Goal: Transaction & Acquisition: Purchase product/service

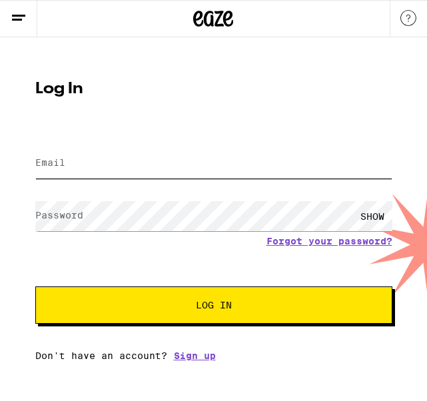
type input "[EMAIL_ADDRESS][DOMAIN_NAME]"
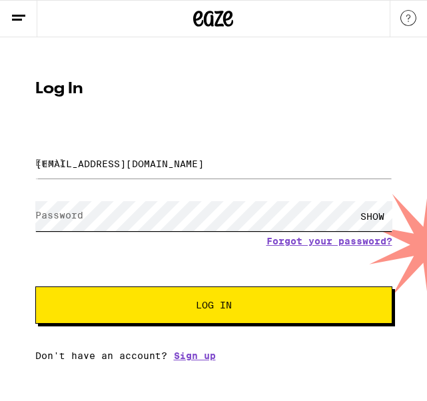
click at [213, 306] on button "Log In" at bounding box center [213, 304] width 357 height 37
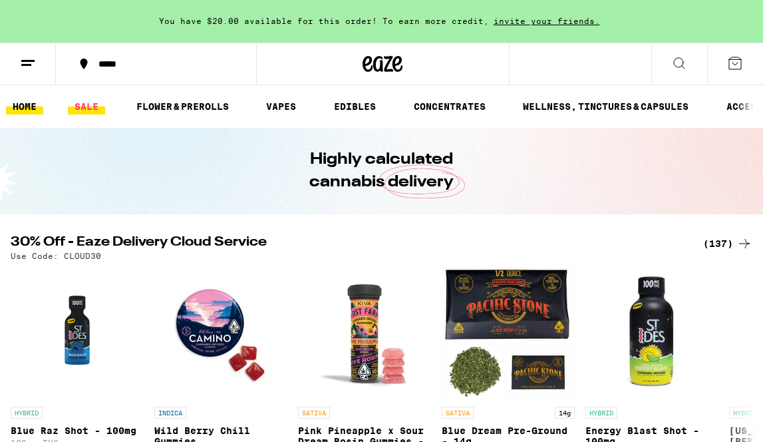
click at [82, 107] on link "SALE" at bounding box center [86, 106] width 37 height 16
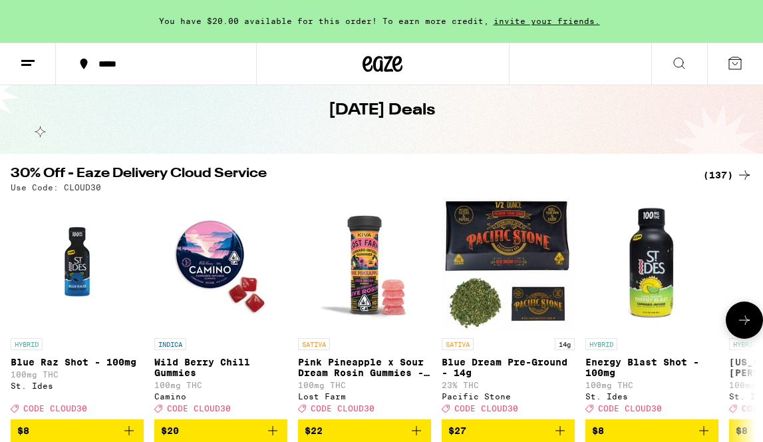
scroll to position [87, 0]
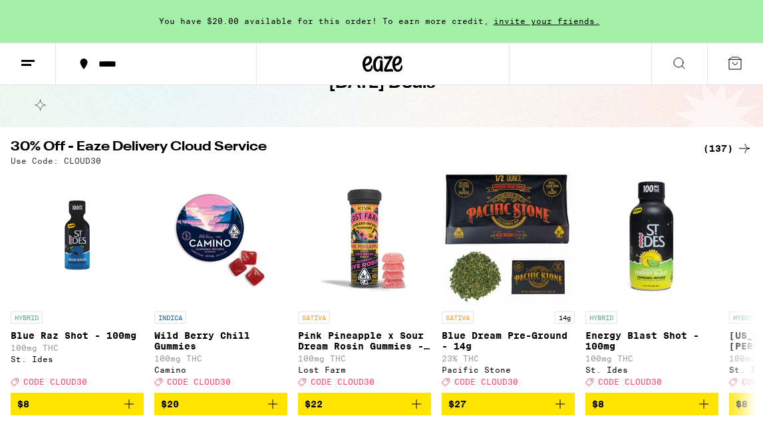
click at [27, 67] on icon at bounding box center [28, 63] width 16 height 16
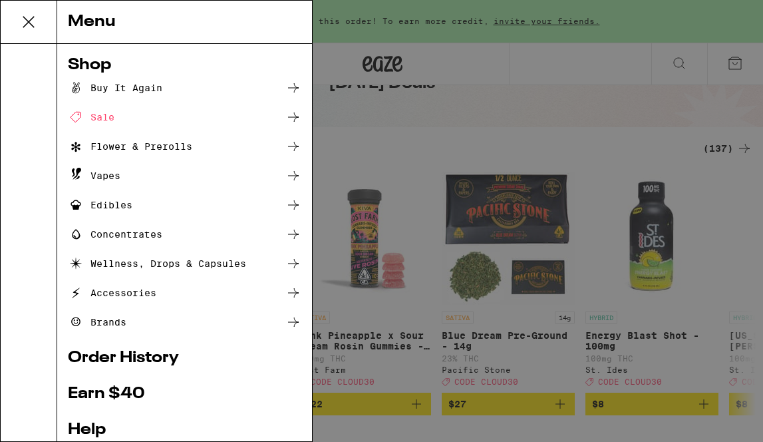
click at [103, 208] on div "Edibles" at bounding box center [100, 205] width 65 height 16
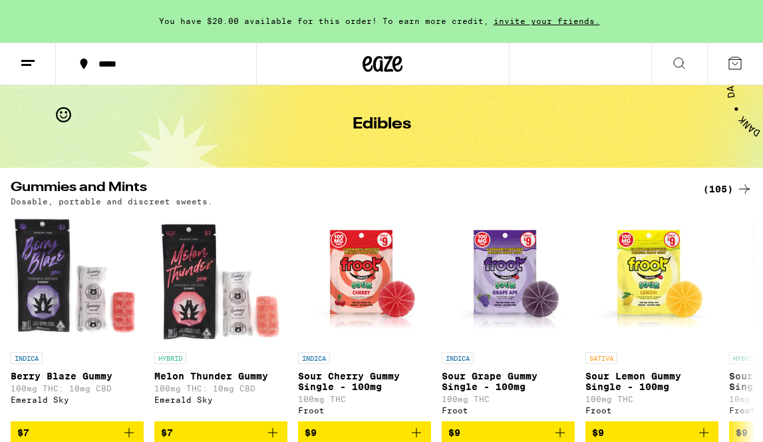
scroll to position [31, 0]
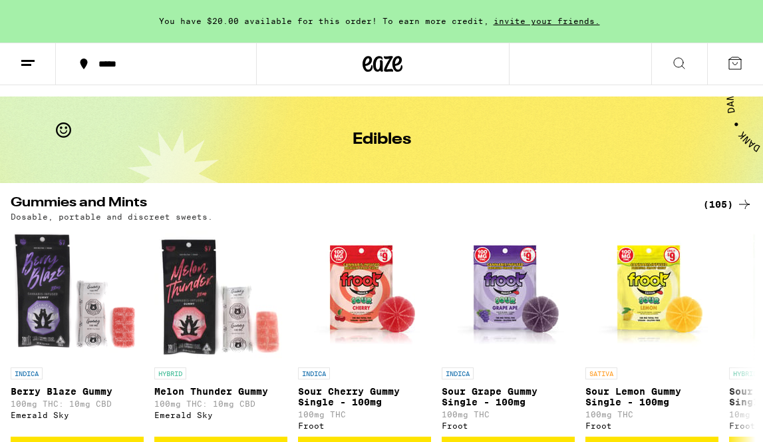
click at [426, 204] on div "(105)" at bounding box center [727, 204] width 49 height 16
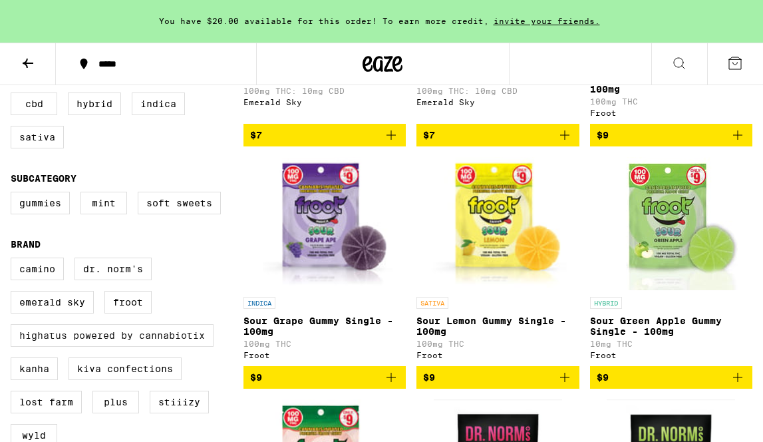
scroll to position [333, 0]
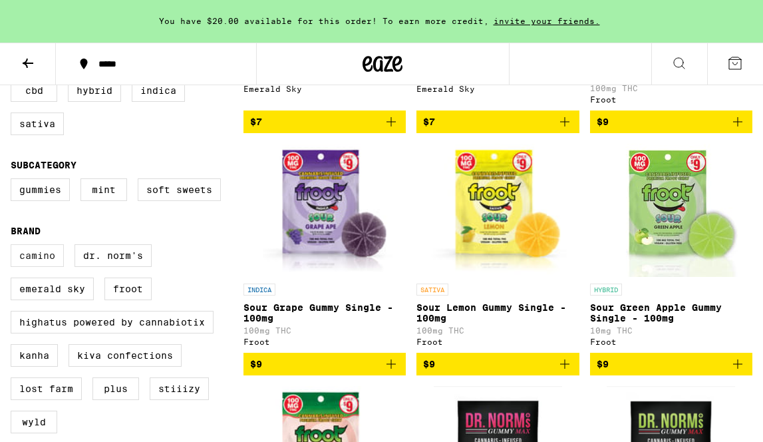
click at [43, 267] on label "Camino" at bounding box center [37, 255] width 53 height 23
click at [14, 247] on input "Camino" at bounding box center [13, 246] width 1 height 1
checkbox input "true"
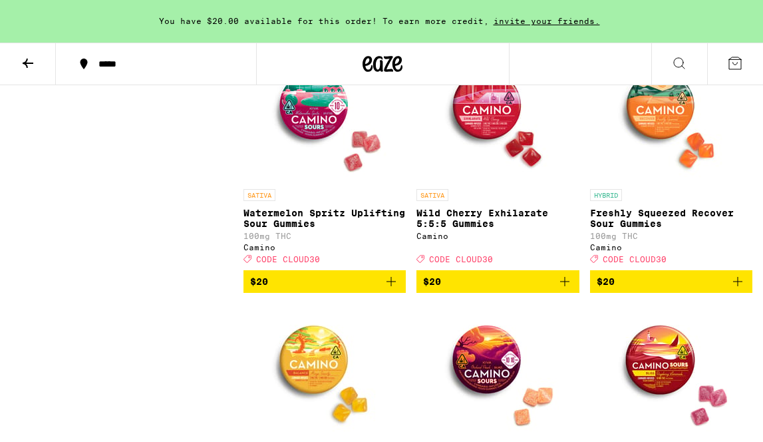
scroll to position [695, 0]
click at [426, 286] on icon "Add to bag" at bounding box center [564, 281] width 9 height 9
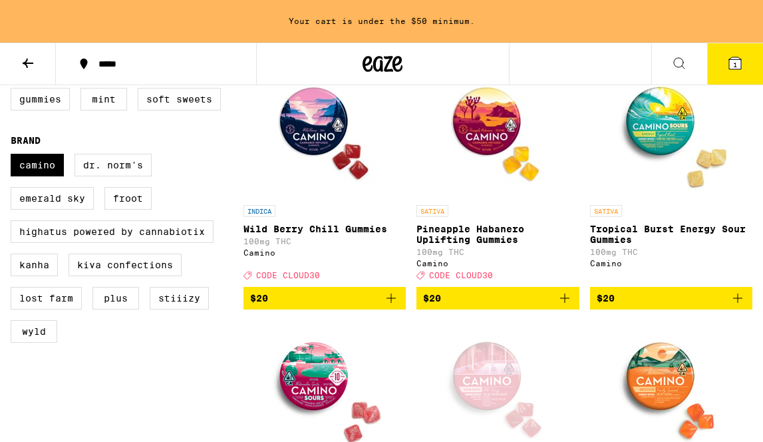
scroll to position [412, 0]
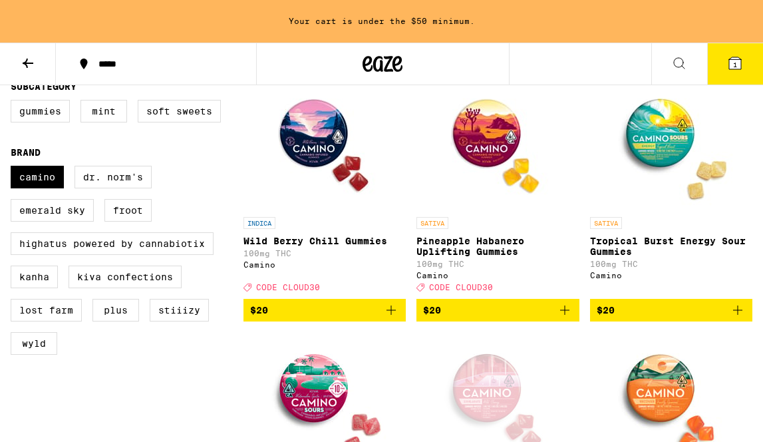
click at [426, 318] on icon "Add to bag" at bounding box center [738, 310] width 16 height 16
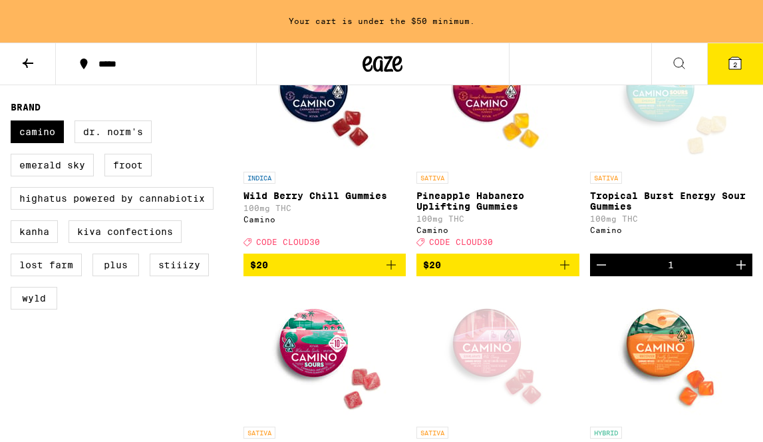
scroll to position [457, 0]
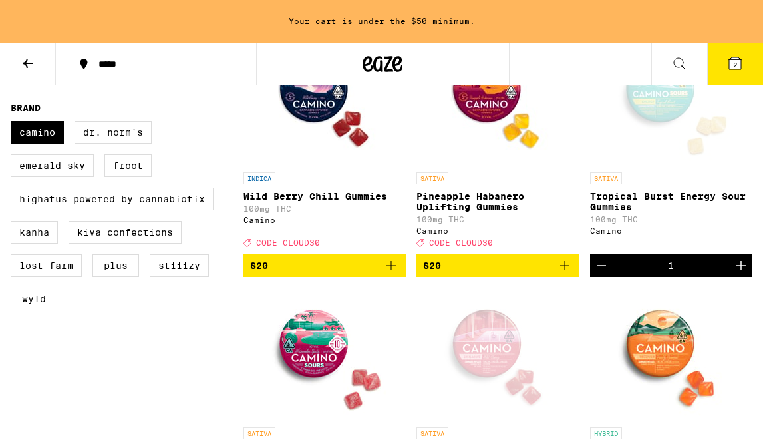
click at [426, 274] on icon "Decrement" at bounding box center [602, 266] width 16 height 16
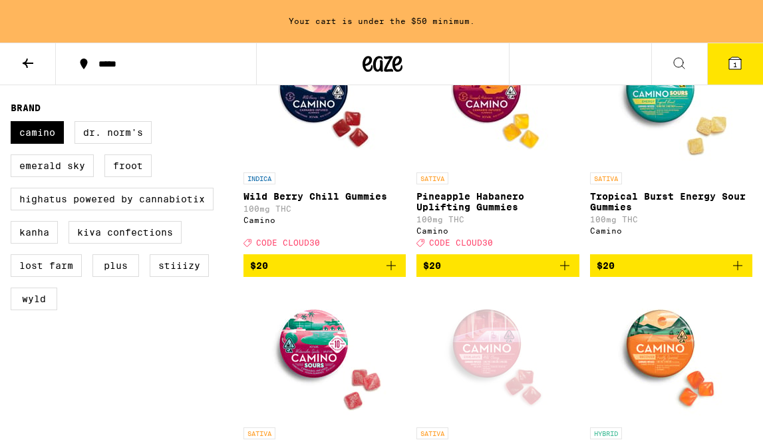
click at [426, 274] on icon "Add to bag" at bounding box center [565, 266] width 16 height 16
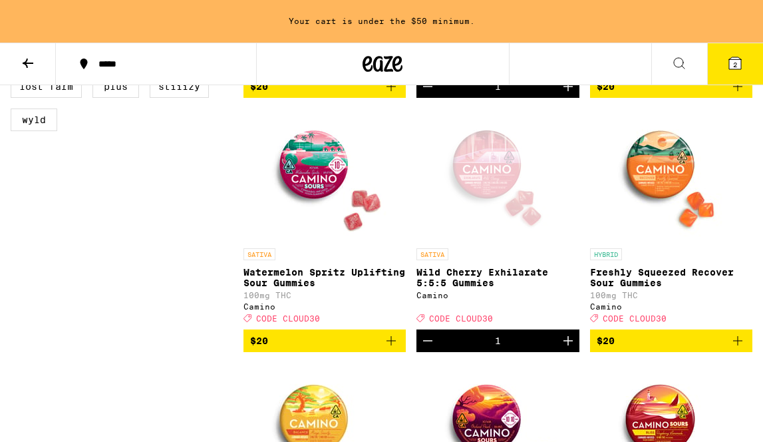
scroll to position [651, 0]
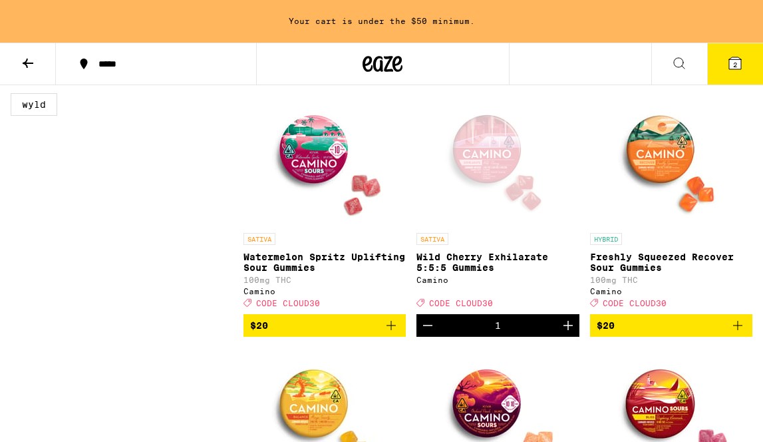
click at [426, 273] on p "Freshly Squeezed Recover Sour Gummies" at bounding box center [671, 262] width 162 height 21
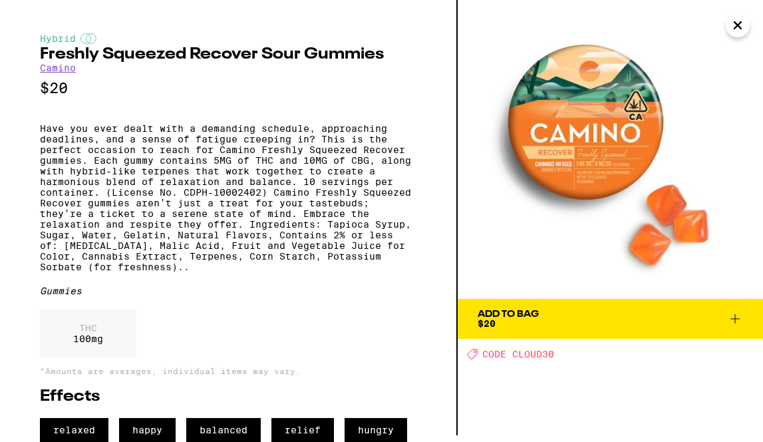
scroll to position [38, 0]
click at [250, 317] on div "THC 100 mg" at bounding box center [228, 336] width 377 height 55
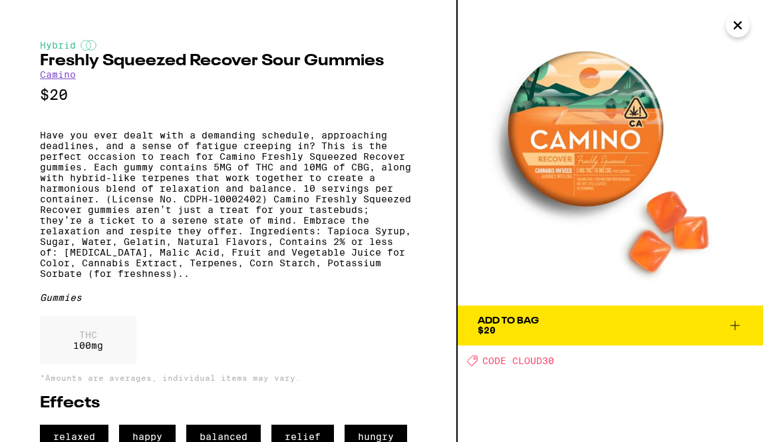
scroll to position [0, 0]
click at [426, 26] on icon "Close" at bounding box center [738, 25] width 7 height 7
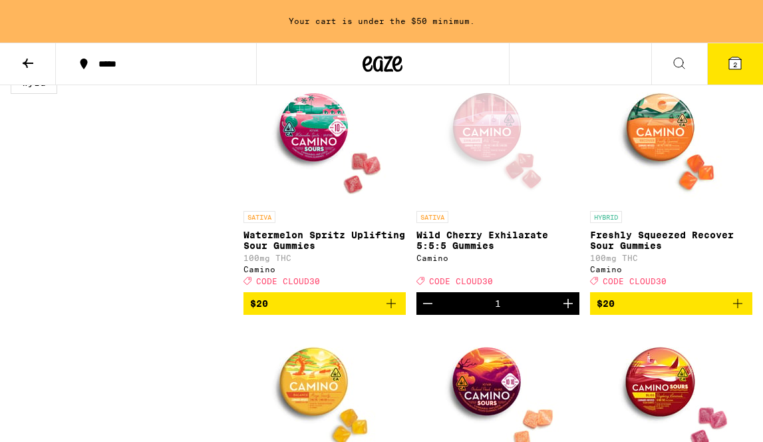
scroll to position [660, 0]
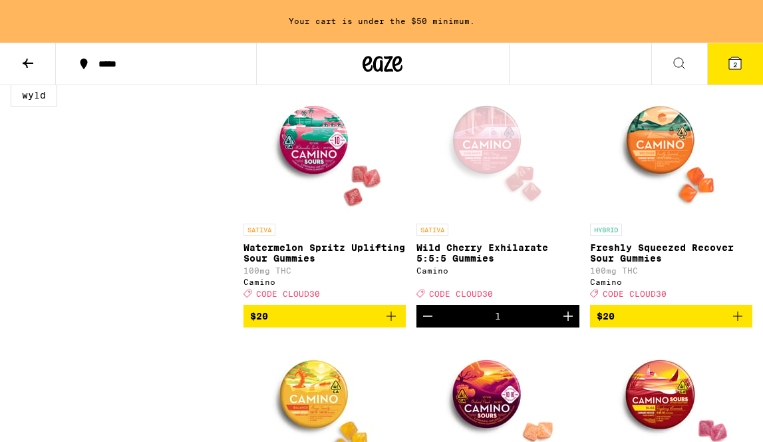
click at [426, 166] on div "Open page for Wild Cherry Exhilarate 5:5:5 Gummies from Camino" at bounding box center [497, 150] width 133 height 133
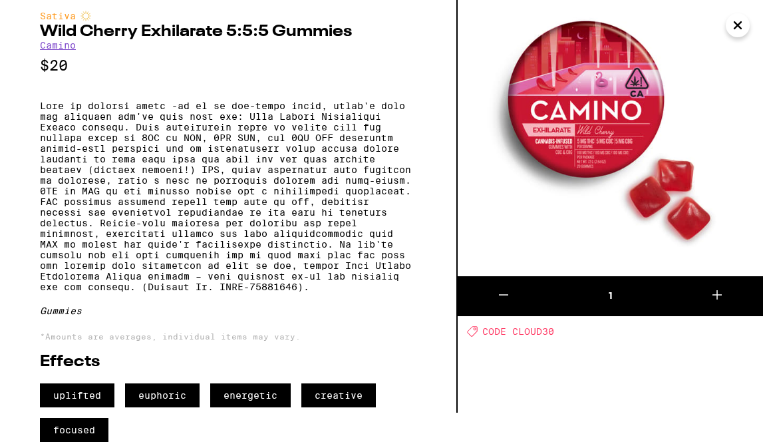
scroll to position [65, 0]
click at [426, 27] on icon "Close" at bounding box center [738, 25] width 16 height 20
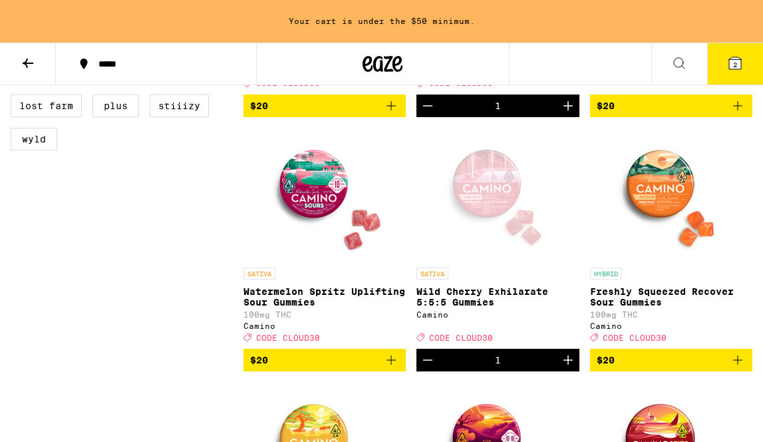
scroll to position [612, 0]
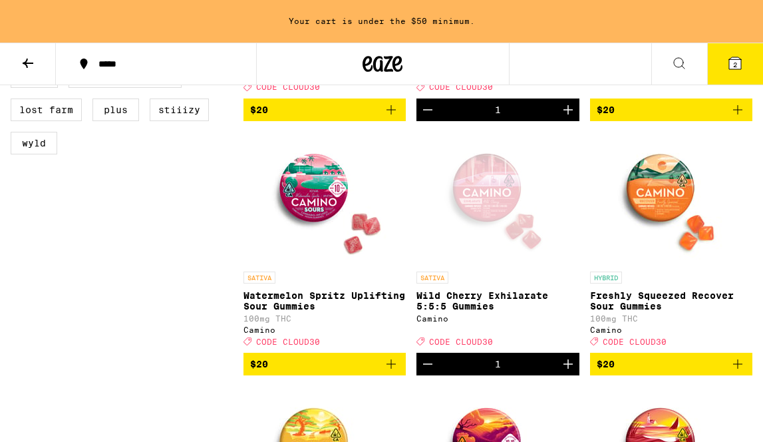
click at [336, 311] on p "Watermelon Spritz Uplifting Sour Gummies" at bounding box center [325, 300] width 162 height 21
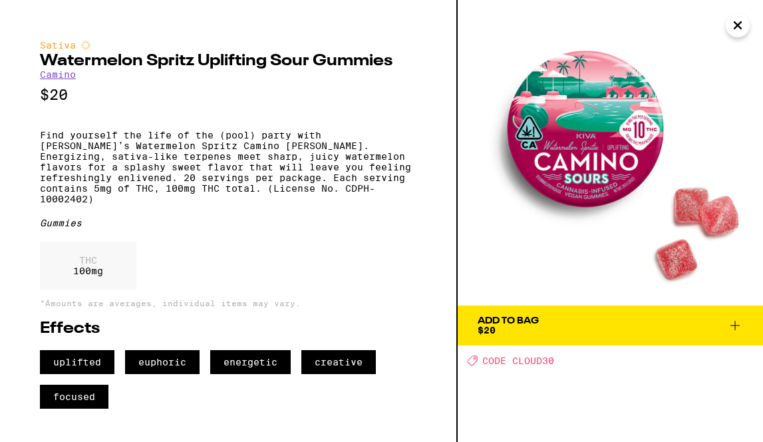
click at [426, 323] on icon at bounding box center [735, 325] width 16 height 16
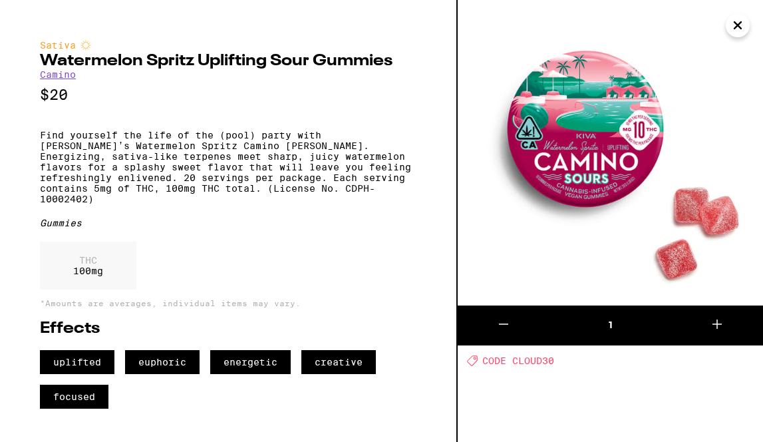
click at [426, 27] on icon "Close" at bounding box center [738, 25] width 7 height 7
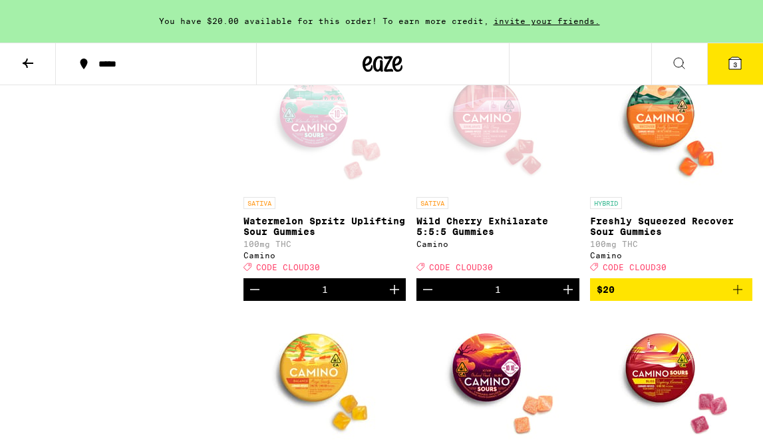
scroll to position [687, 0]
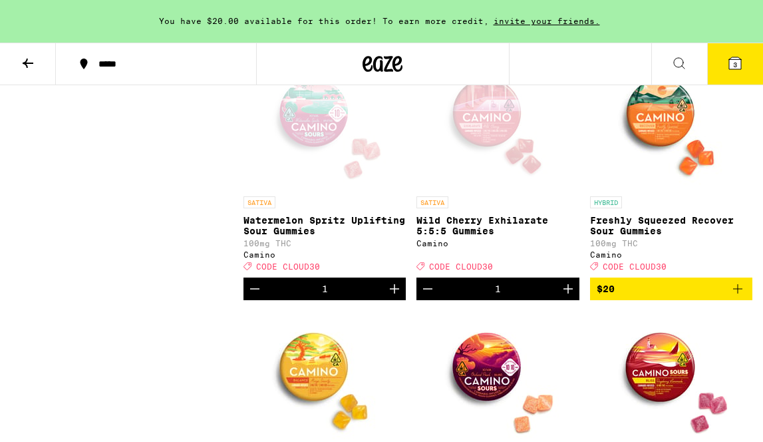
click at [426, 154] on img "Open page for Freshly Squeezed Recover Sour Gummies from Camino" at bounding box center [671, 123] width 133 height 133
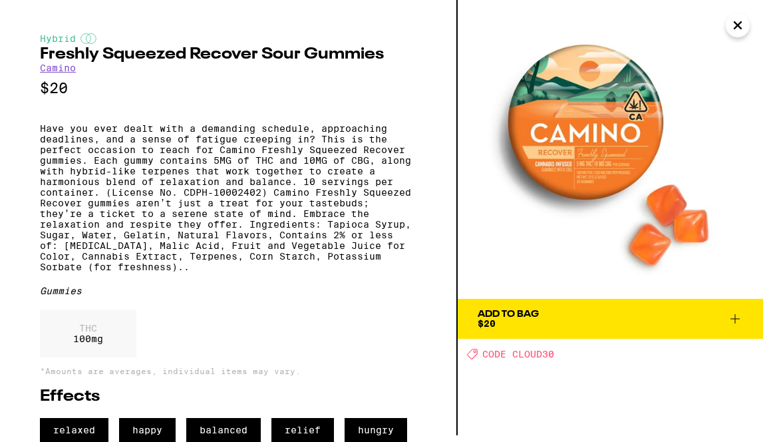
scroll to position [38, 0]
click at [426, 27] on icon "Close" at bounding box center [738, 25] width 7 height 7
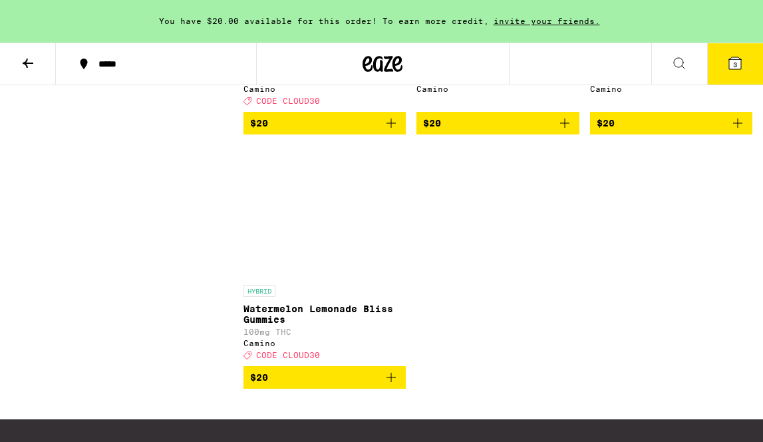
scroll to position [1115, 0]
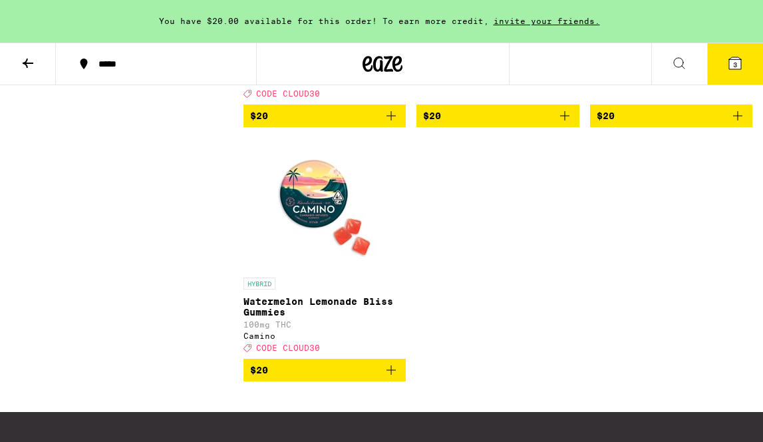
click at [317, 242] on img "Open page for Watermelon Lemonade Bliss Gummies from Camino" at bounding box center [324, 204] width 133 height 133
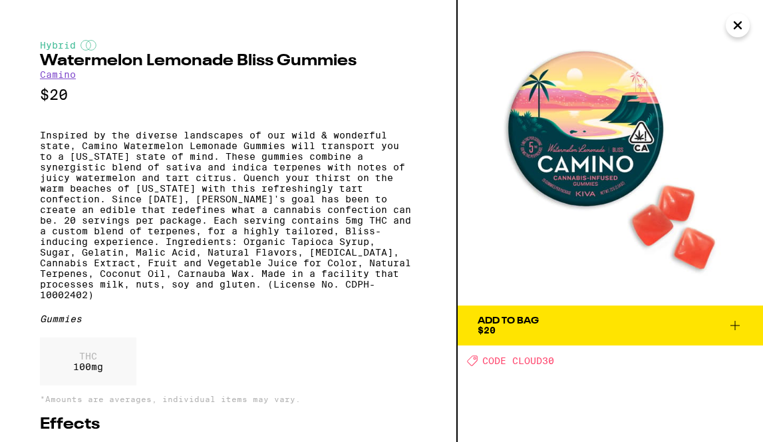
click at [426, 31] on icon "Close" at bounding box center [738, 25] width 16 height 20
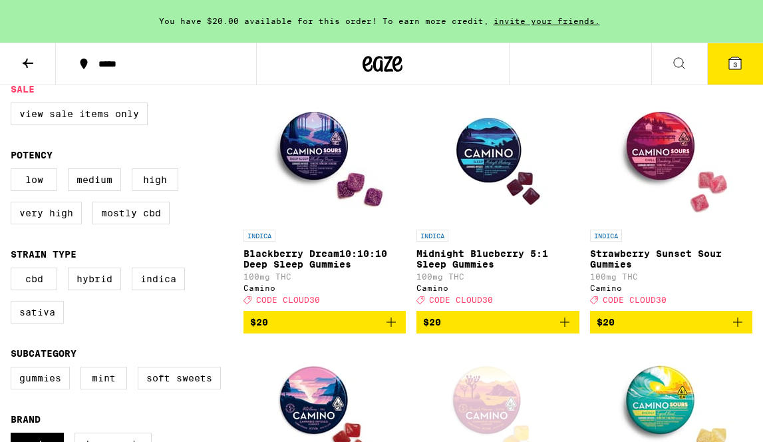
scroll to position [138, 0]
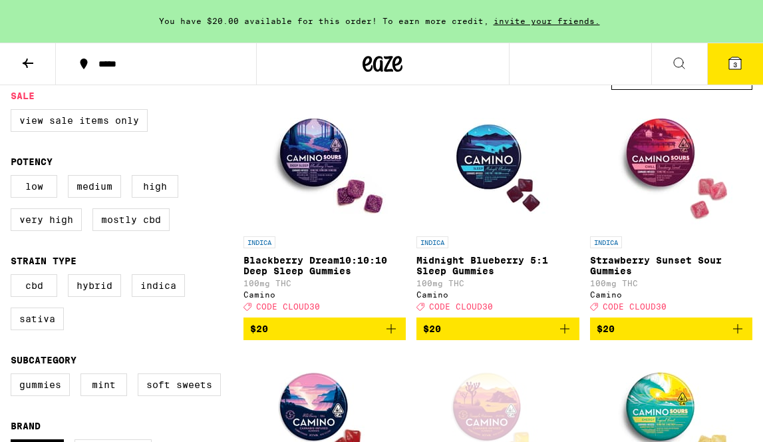
click at [426, 337] on icon "Add to bag" at bounding box center [565, 329] width 16 height 16
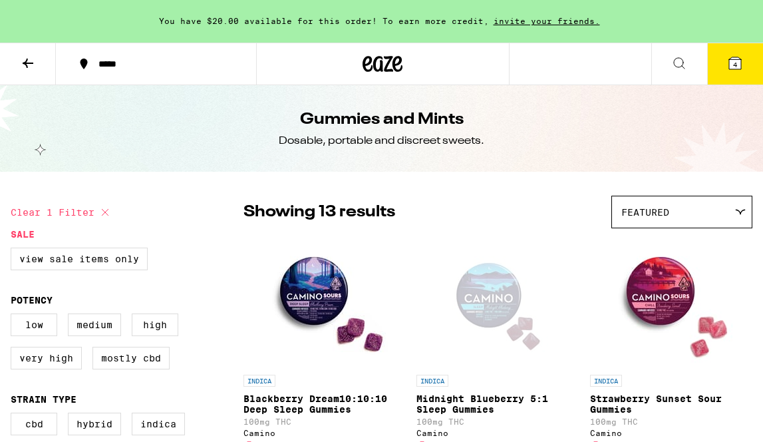
scroll to position [0, 0]
click at [426, 68] on icon at bounding box center [735, 63] width 12 height 12
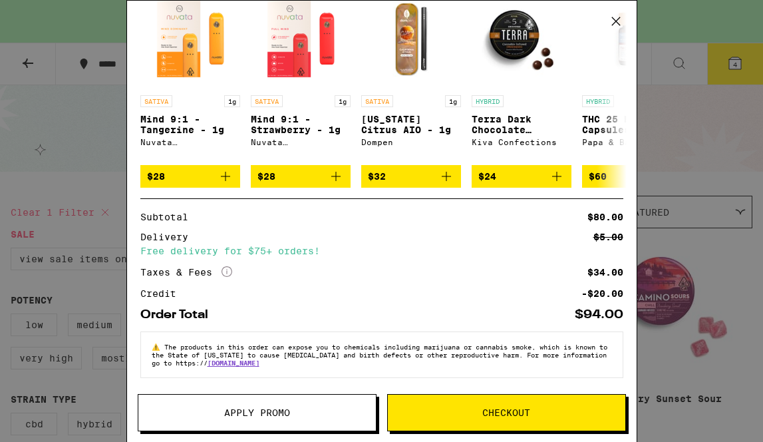
scroll to position [334, 0]
click at [426, 22] on icon at bounding box center [616, 21] width 20 height 20
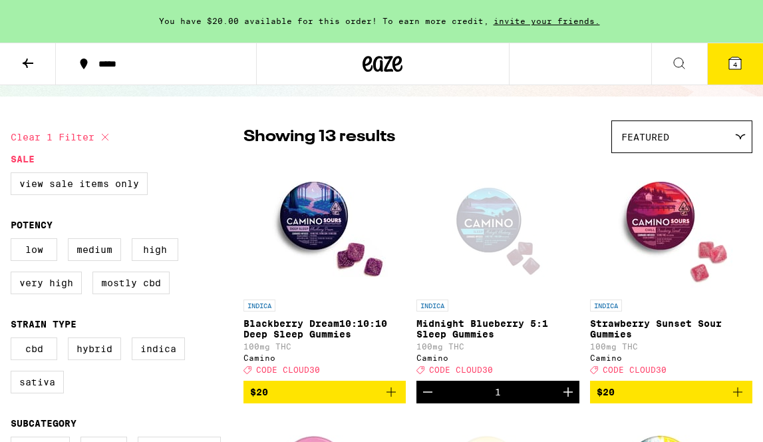
scroll to position [78, 0]
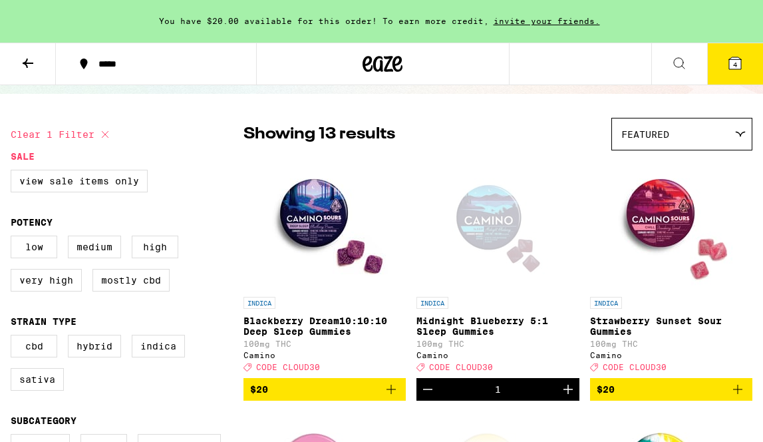
click at [426, 65] on span "4" at bounding box center [735, 65] width 4 height 8
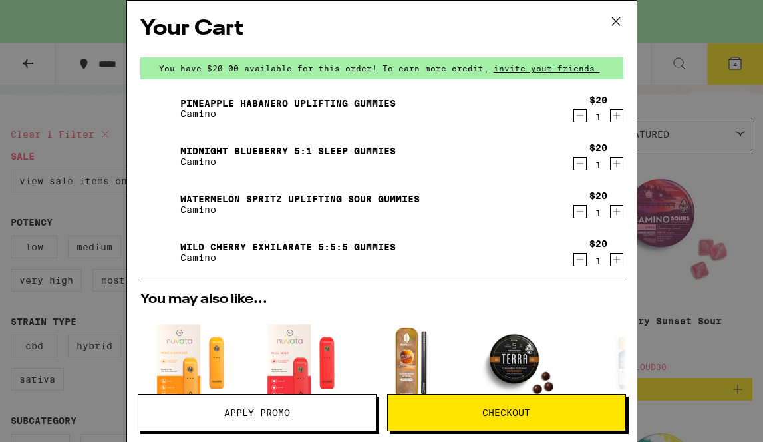
click at [241, 400] on span "Apply Promo" at bounding box center [257, 412] width 66 height 9
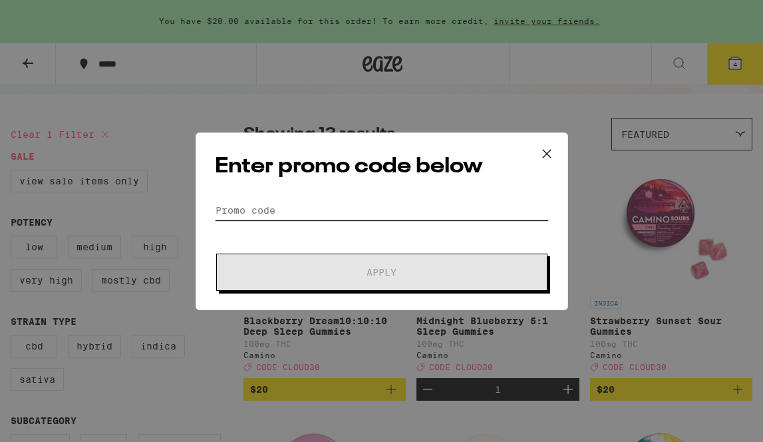
click at [258, 211] on input "Promo Code" at bounding box center [382, 210] width 334 height 20
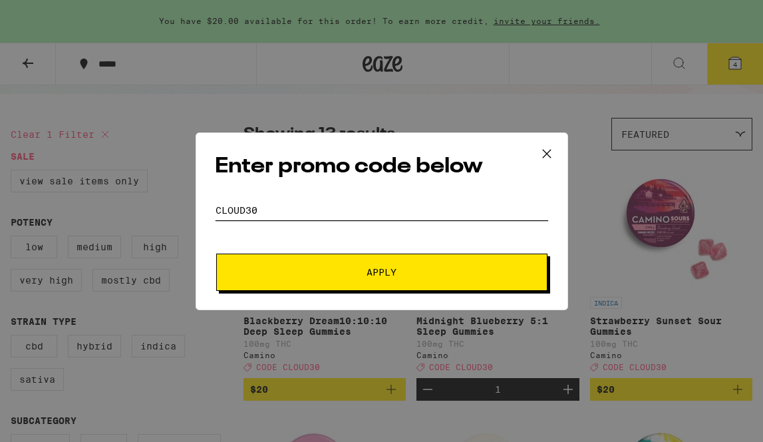
type input "cloud30"
click at [321, 268] on span "Apply" at bounding box center [382, 272] width 240 height 9
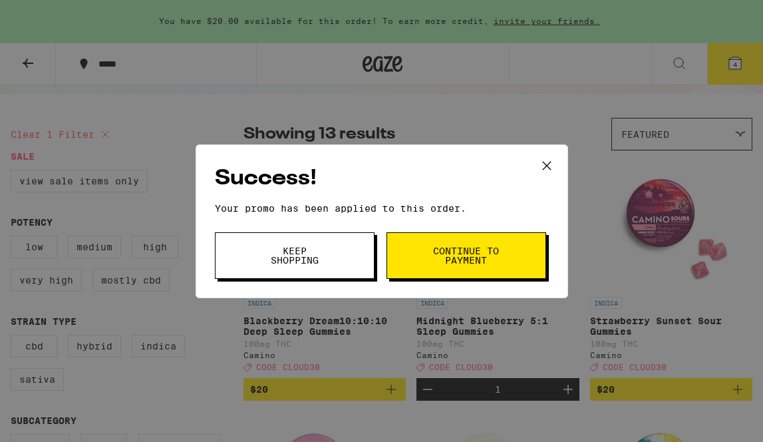
click at [288, 256] on span "Keep Shopping" at bounding box center [295, 255] width 68 height 19
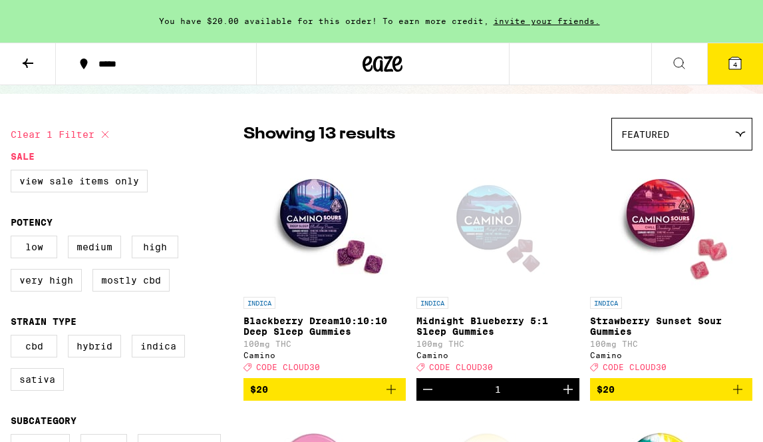
click at [426, 69] on icon at bounding box center [735, 63] width 12 height 12
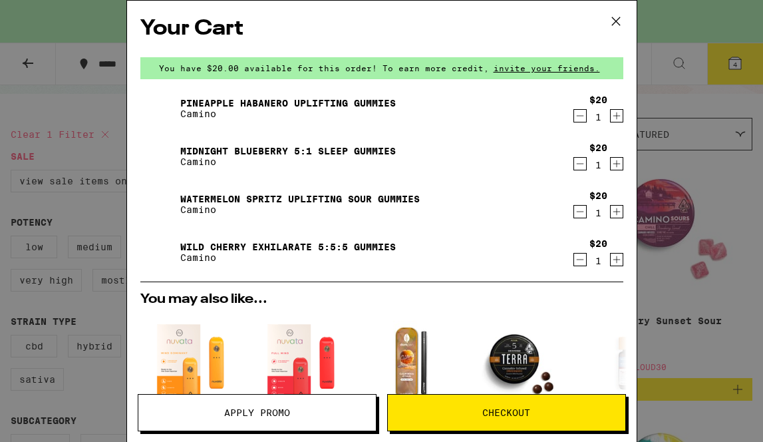
click at [426, 24] on icon at bounding box center [616, 21] width 8 height 8
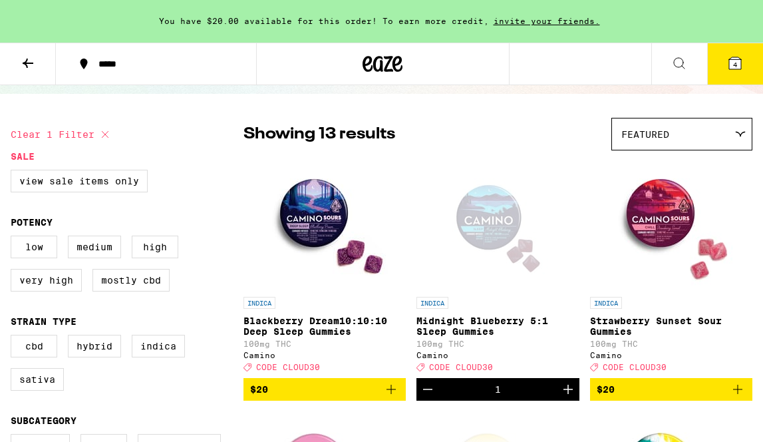
click at [391, 71] on icon at bounding box center [383, 64] width 20 height 16
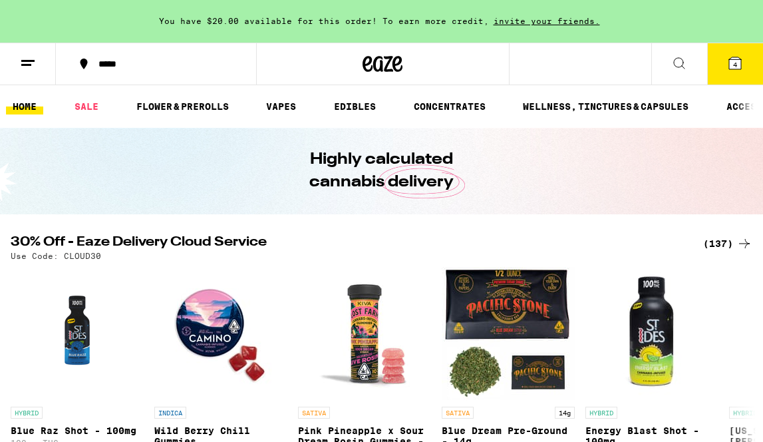
click at [25, 63] on icon at bounding box center [28, 63] width 16 height 16
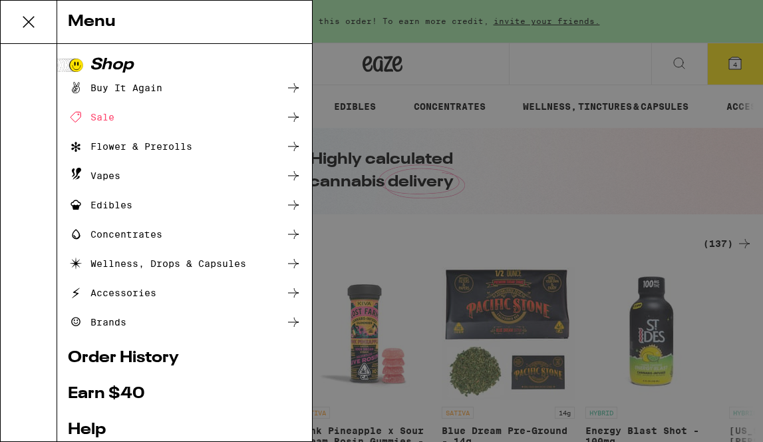
click at [115, 87] on div "Buy It Again" at bounding box center [115, 88] width 95 height 16
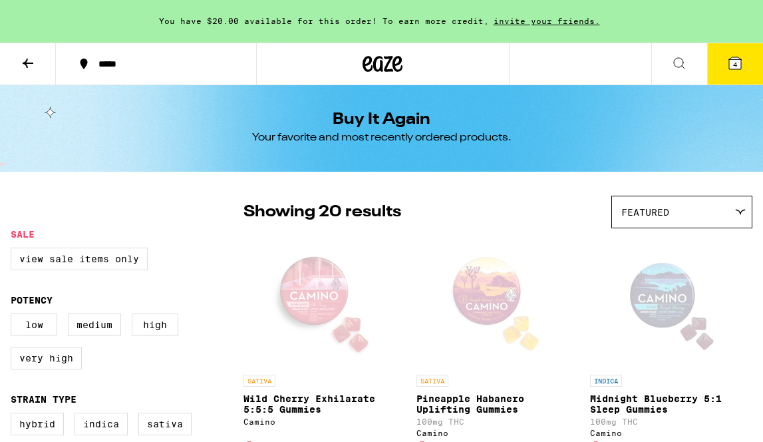
click at [377, 67] on icon at bounding box center [383, 64] width 40 height 24
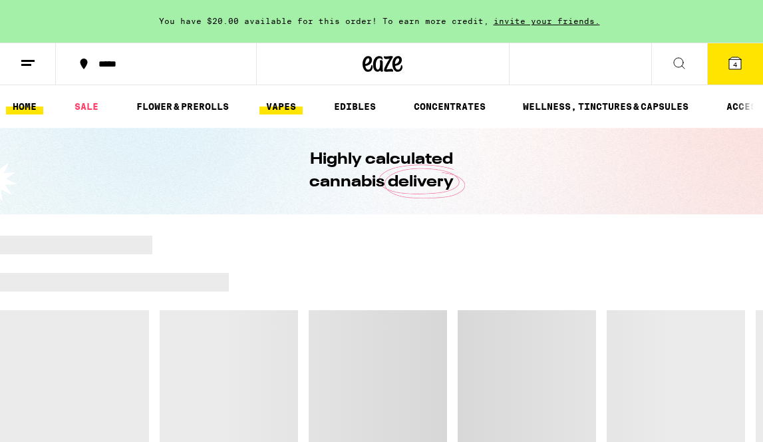
click at [282, 110] on link "VAPES" at bounding box center [281, 106] width 43 height 16
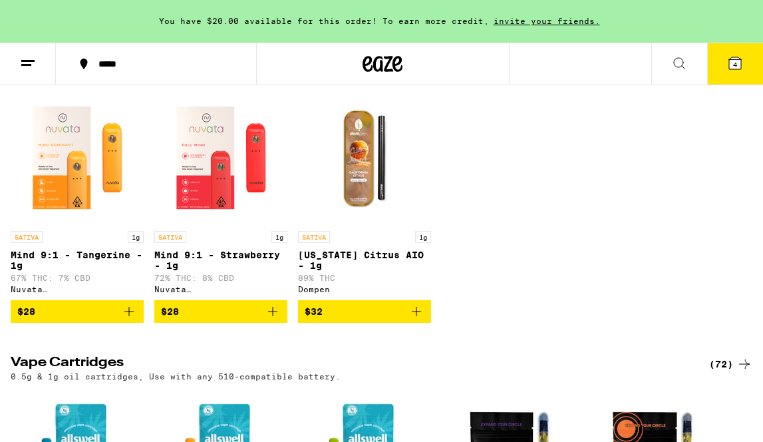
scroll to position [155, 0]
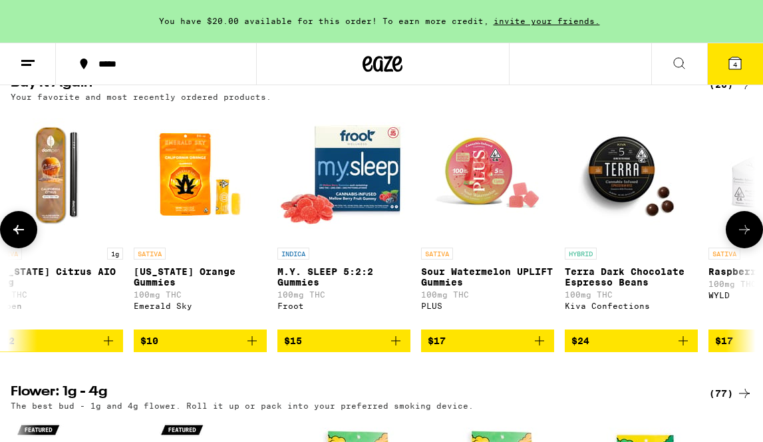
scroll to position [0, 1031]
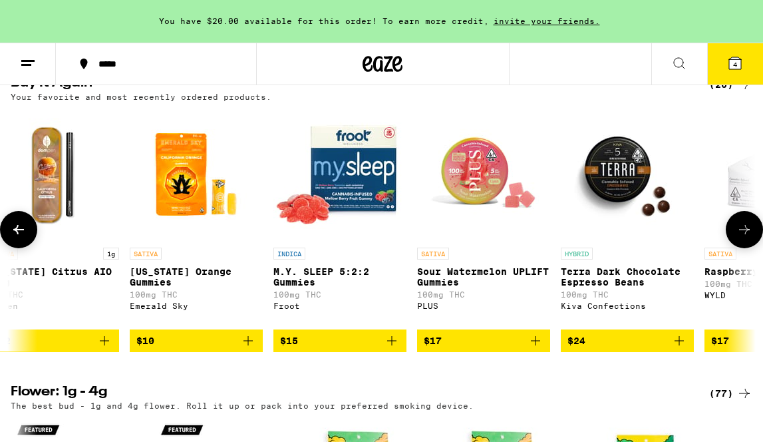
click at [426, 205] on img "Open page for Sour Watermelon UPLIFT Gummies from PLUS" at bounding box center [483, 174] width 133 height 133
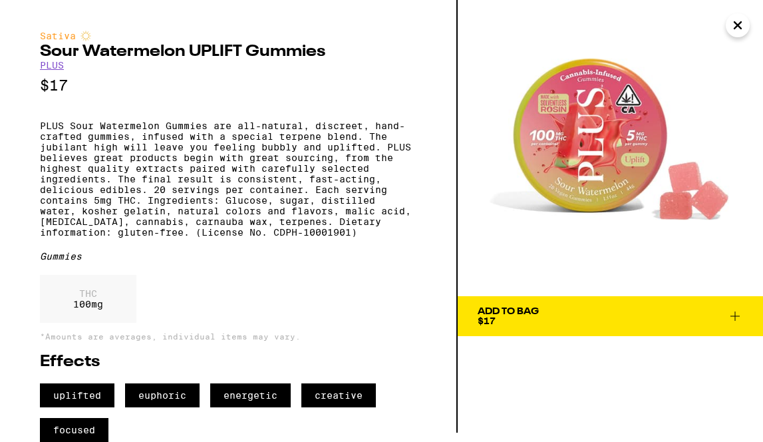
scroll to position [38, 0]
click at [426, 308] on icon at bounding box center [735, 316] width 16 height 16
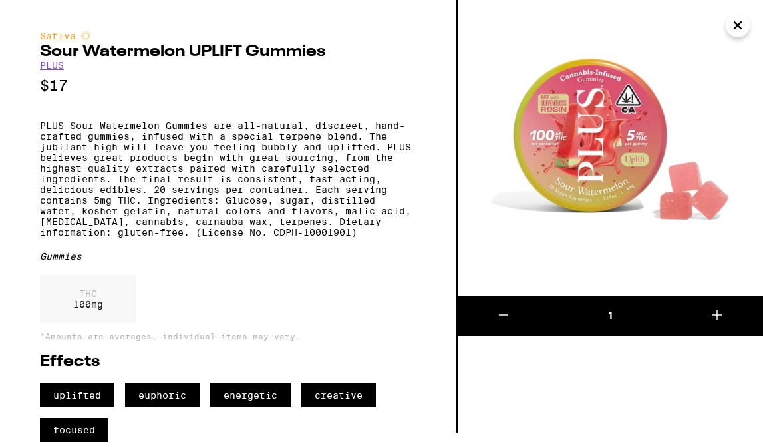
click at [426, 24] on icon "Close" at bounding box center [738, 25] width 16 height 20
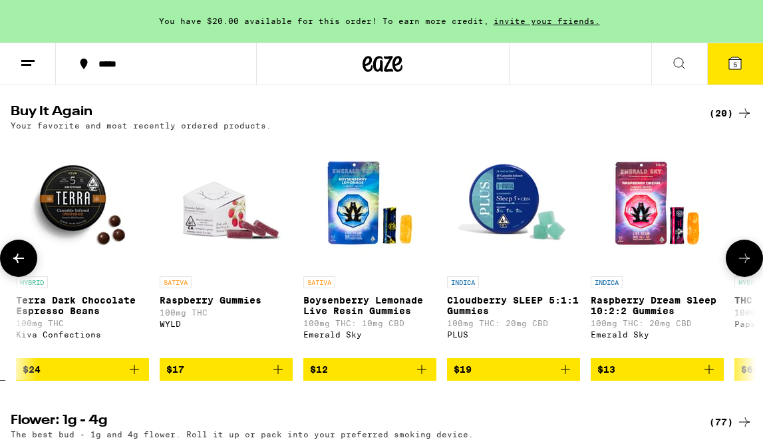
scroll to position [1043, 0]
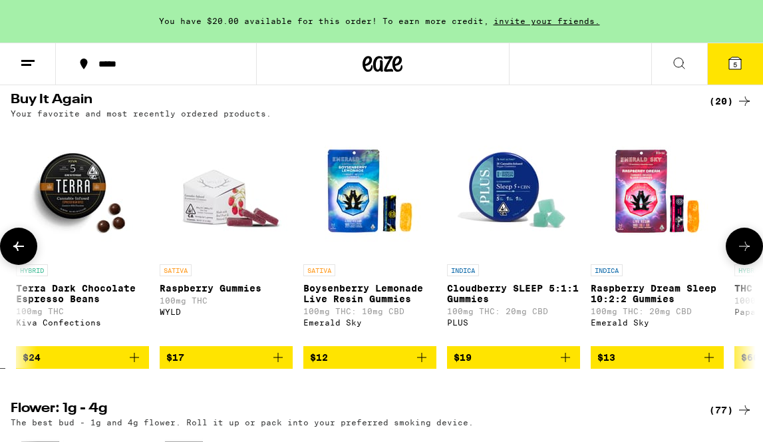
click at [426, 254] on icon at bounding box center [745, 246] width 16 height 16
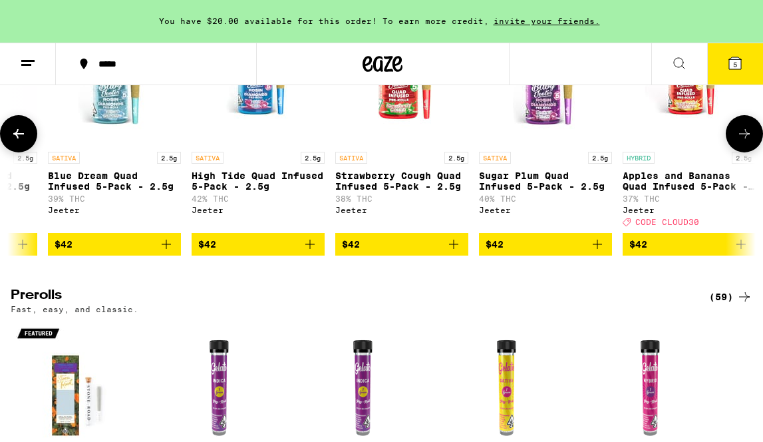
scroll to position [0, 10163]
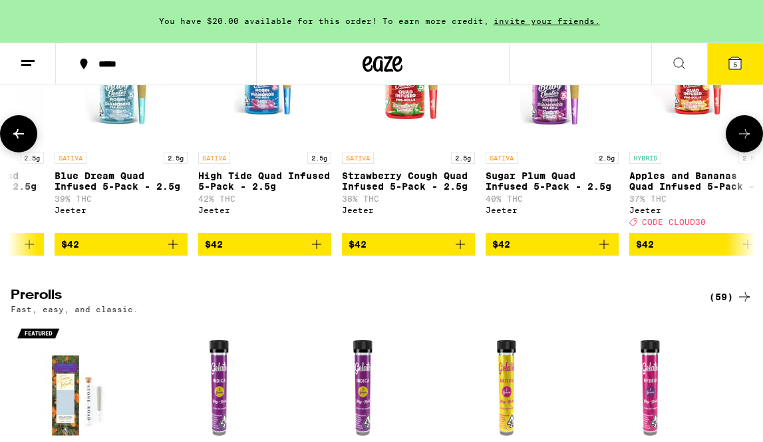
click at [407, 145] on img "Open page for Strawberry Cough Quad Infused 5-Pack - 2.5g from Jeeter" at bounding box center [408, 78] width 133 height 133
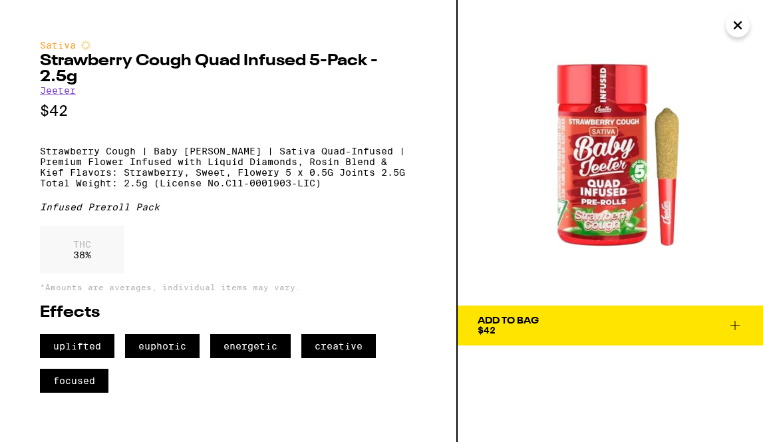
click at [426, 25] on icon "Close" at bounding box center [738, 25] width 16 height 20
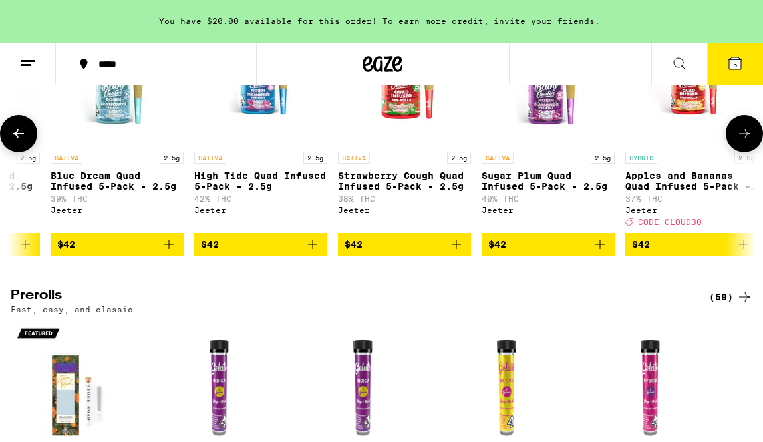
scroll to position [0, 10163]
